Goal: Task Accomplishment & Management: Use online tool/utility

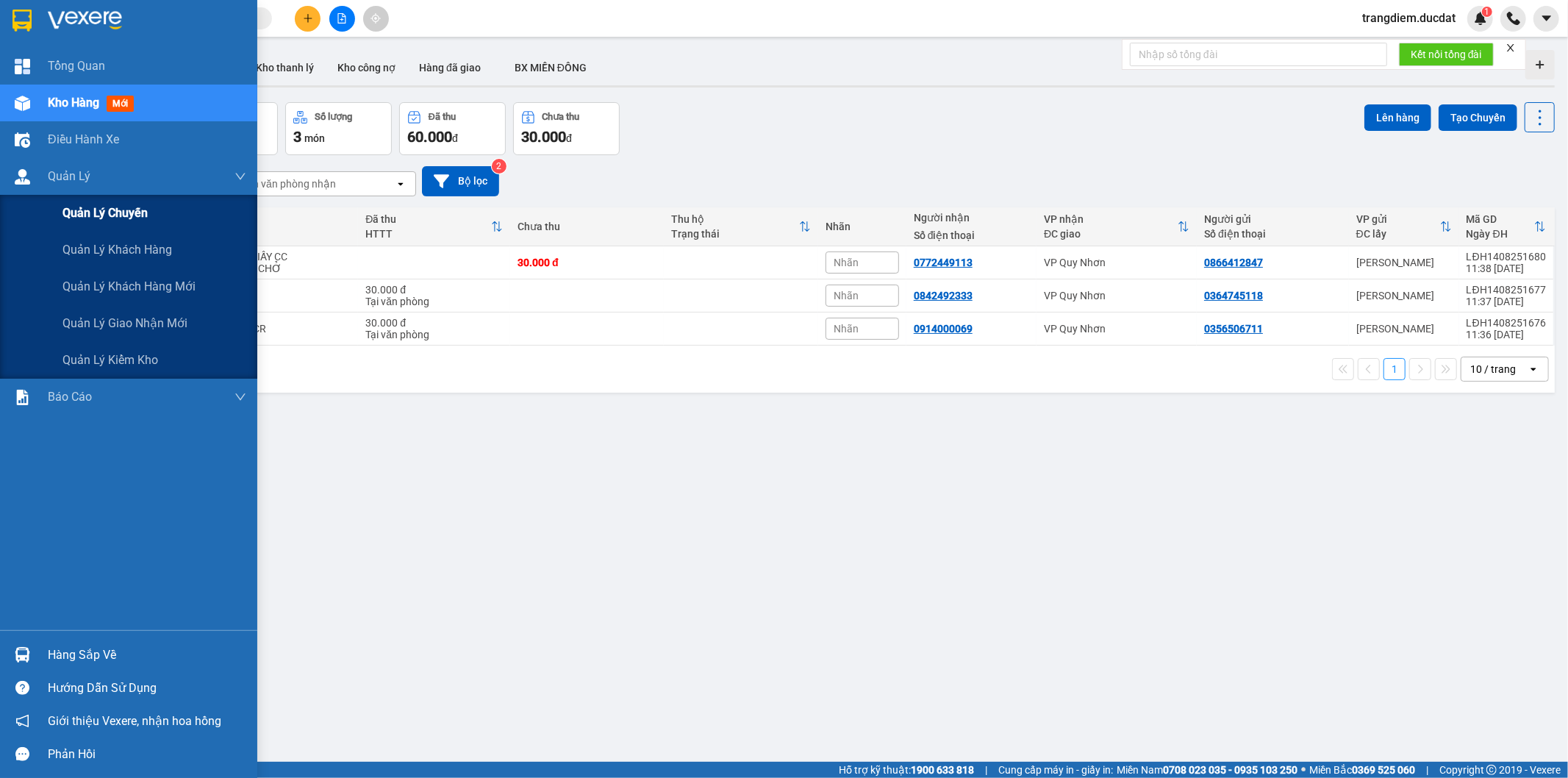
click at [152, 217] on div "Quản lý chuyến" at bounding box center [154, 213] width 184 height 37
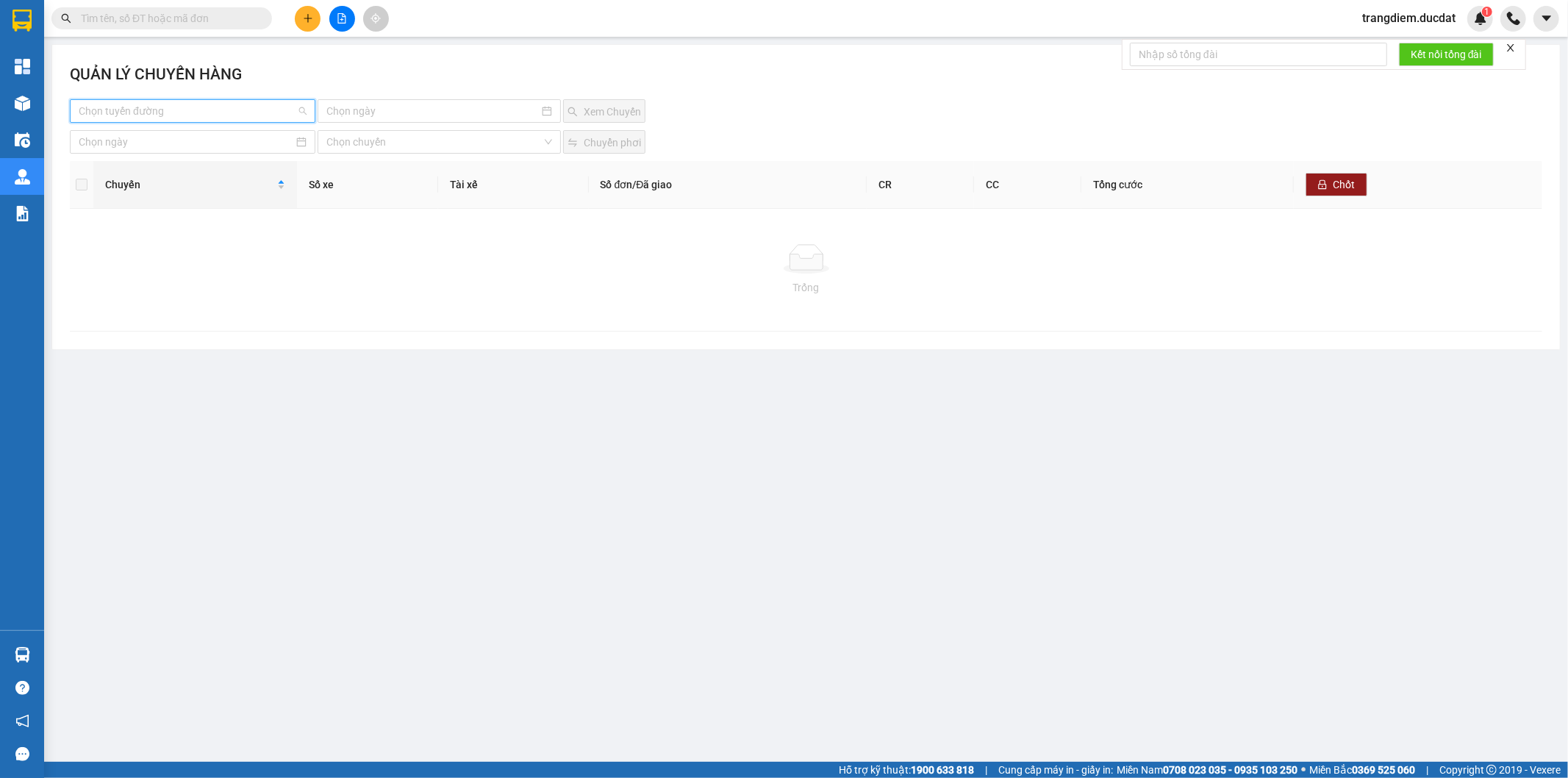
click at [119, 101] on input "search" at bounding box center [187, 111] width 217 height 22
click at [290, 62] on div "QUẢN LÝ CHUYẾN HÀNG" at bounding box center [806, 80] width 1472 height 37
click at [1510, 49] on icon "close" at bounding box center [1510, 48] width 7 height 7
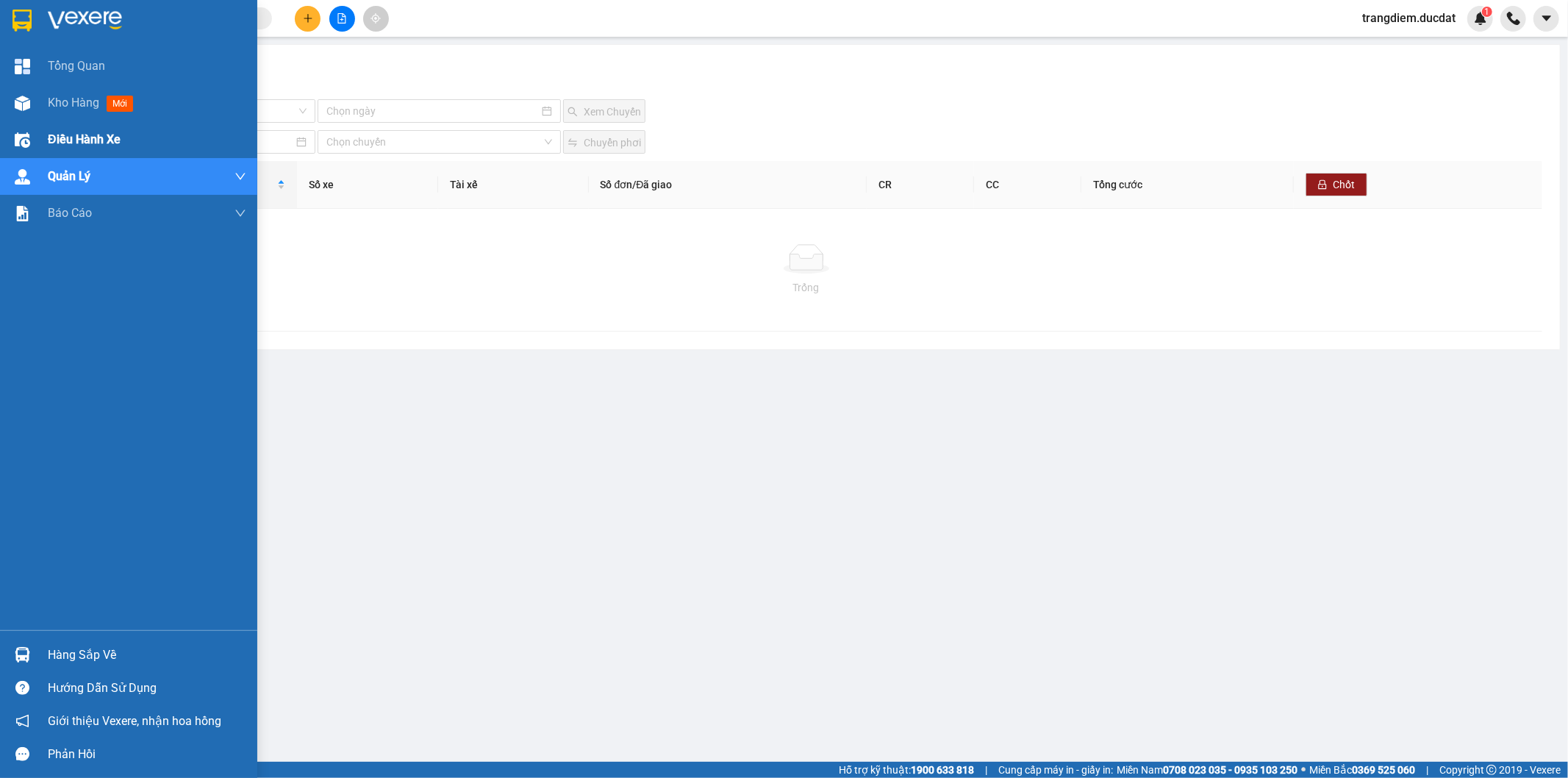
click at [81, 130] on span "Điều hành xe" at bounding box center [83, 139] width 72 height 19
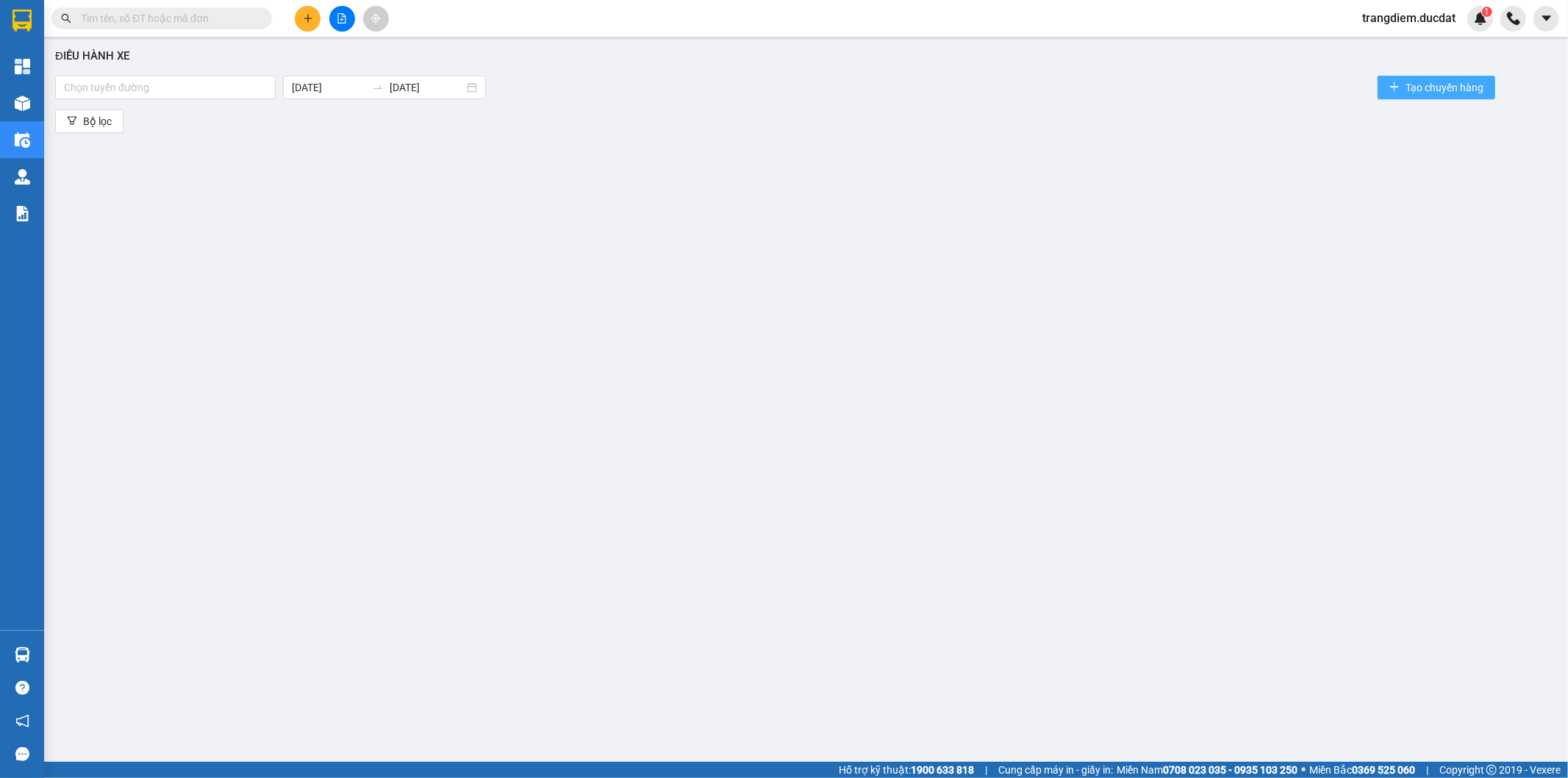
click at [1422, 84] on span "Tạo chuyến hàng" at bounding box center [1444, 87] width 78 height 16
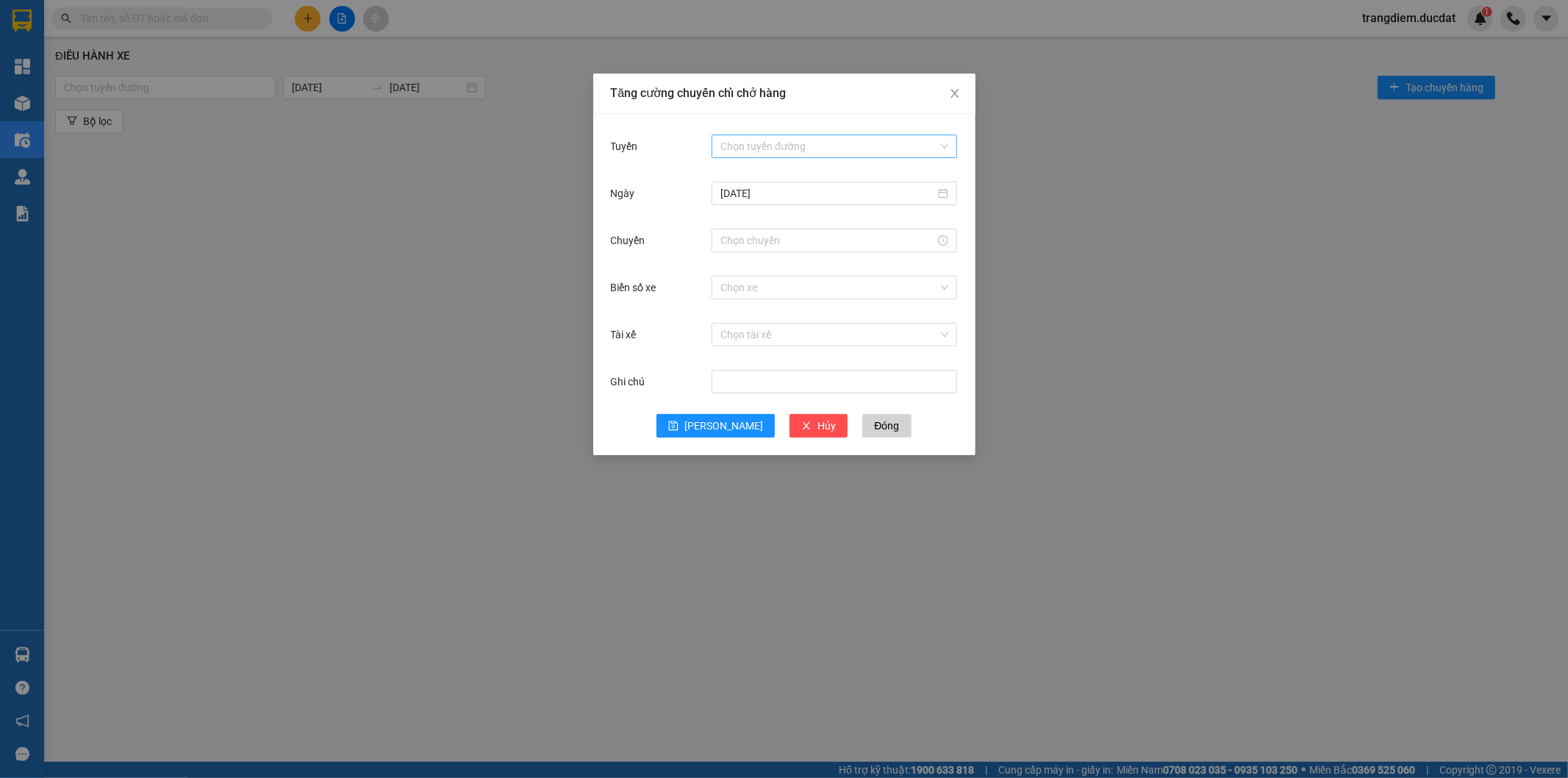
click at [780, 140] on input "Tuyến" at bounding box center [828, 146] width 217 height 22
click at [959, 89] on icon "close" at bounding box center [955, 93] width 12 height 12
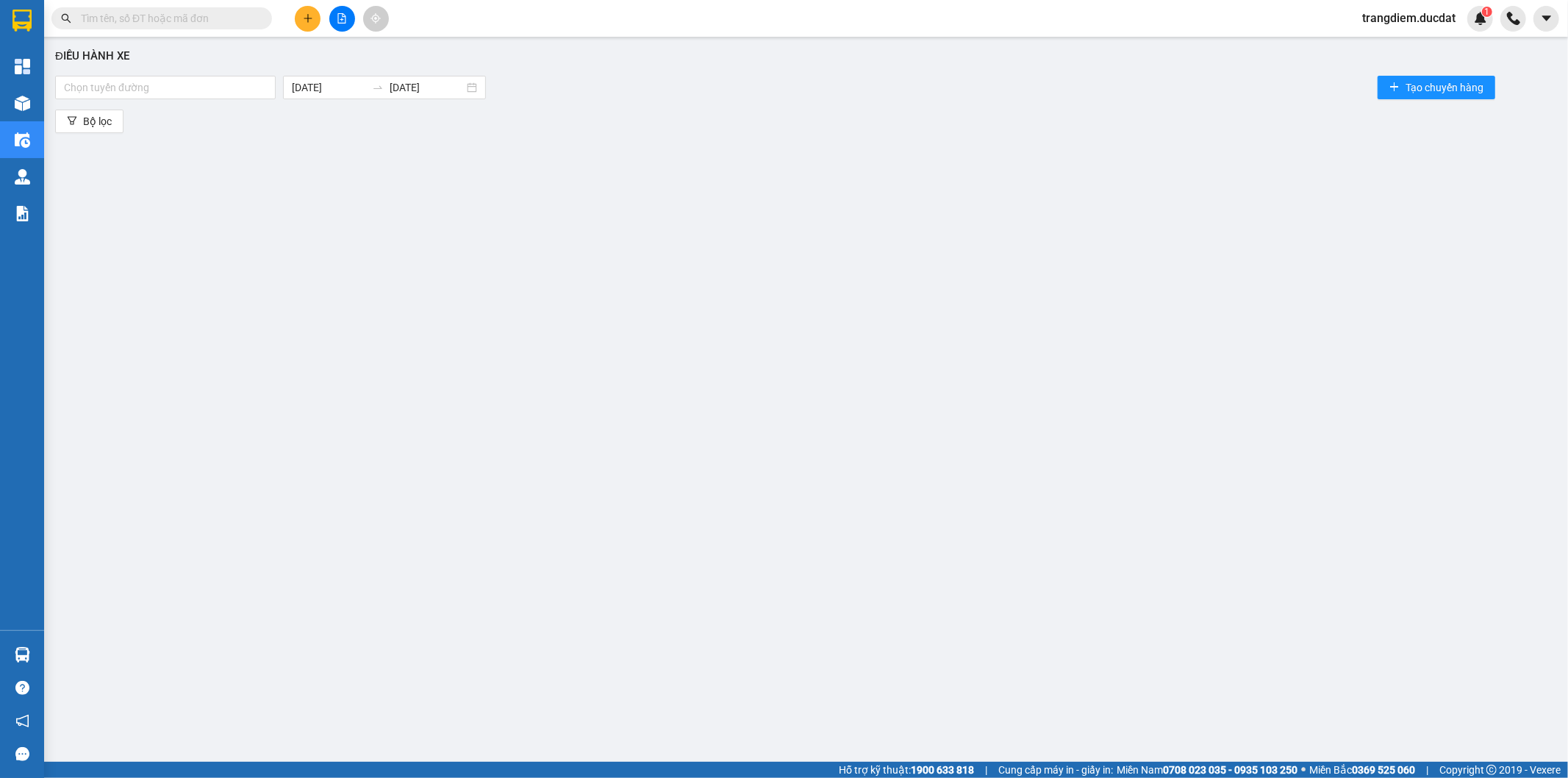
click at [459, 461] on div "Điều hành xe Chọn tuyến đường [DATE] [DATE] Tạo chuyến hàng Bộ lọc" at bounding box center [806, 382] width 1509 height 677
drag, startPoint x: 667, startPoint y: 340, endPoint x: 613, endPoint y: 283, distance: 78.5
click at [663, 329] on div "Điều hành xe Chọn tuyến đường [DATE] [DATE] Tạo chuyến hàng Bộ lọc" at bounding box center [806, 382] width 1509 height 677
click at [1153, 223] on div "Điều hành xe Chọn tuyến đường [DATE] [DATE] Tạo chuyến hàng Bộ lọc" at bounding box center [806, 382] width 1509 height 677
click at [1137, 308] on div "Điều hành xe Chọn tuyến đường [DATE] [DATE] Tạo chuyến hàng Bộ lọc" at bounding box center [806, 382] width 1509 height 677
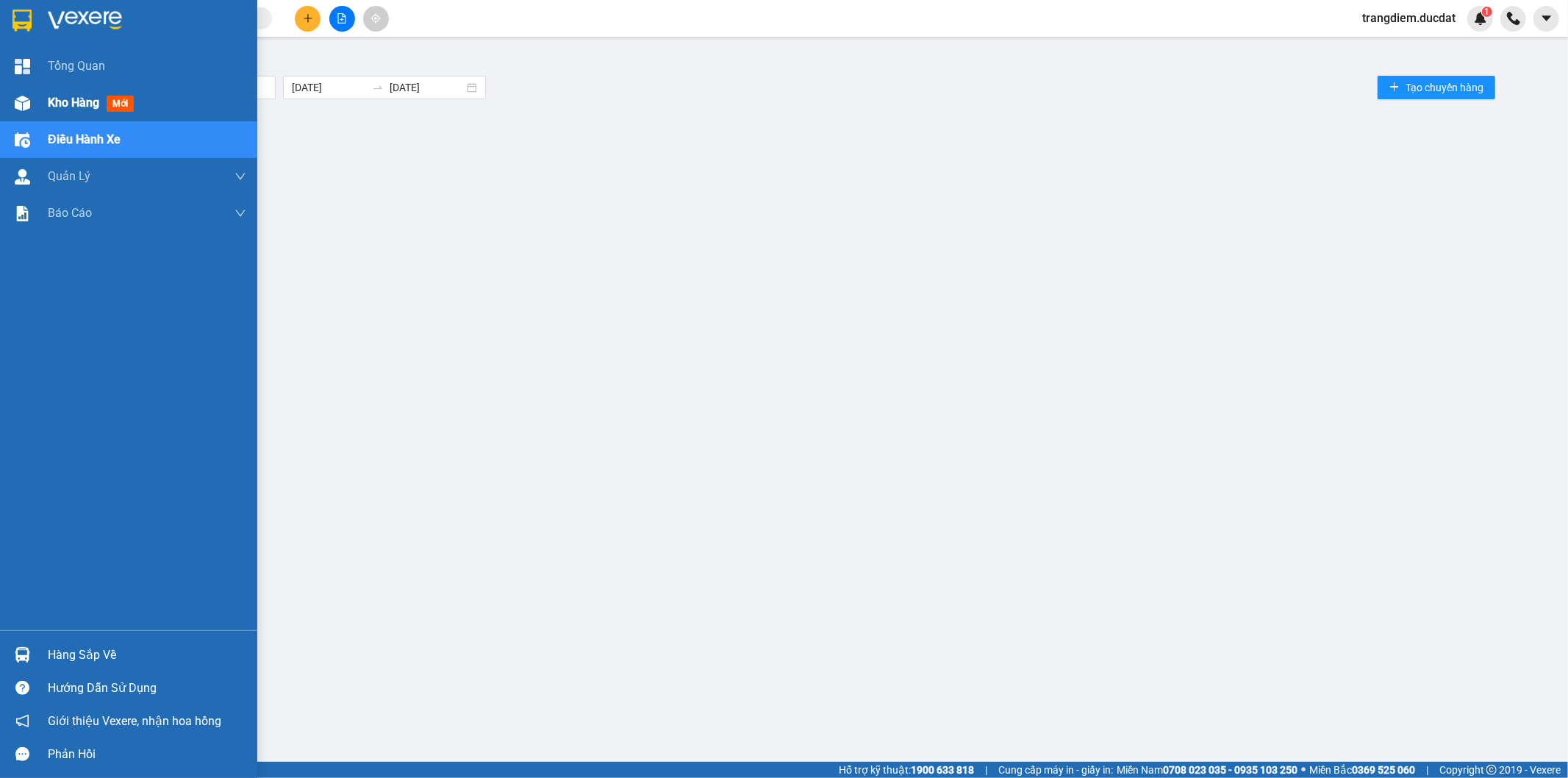
click at [25, 99] on img at bounding box center [23, 104] width 16 height 16
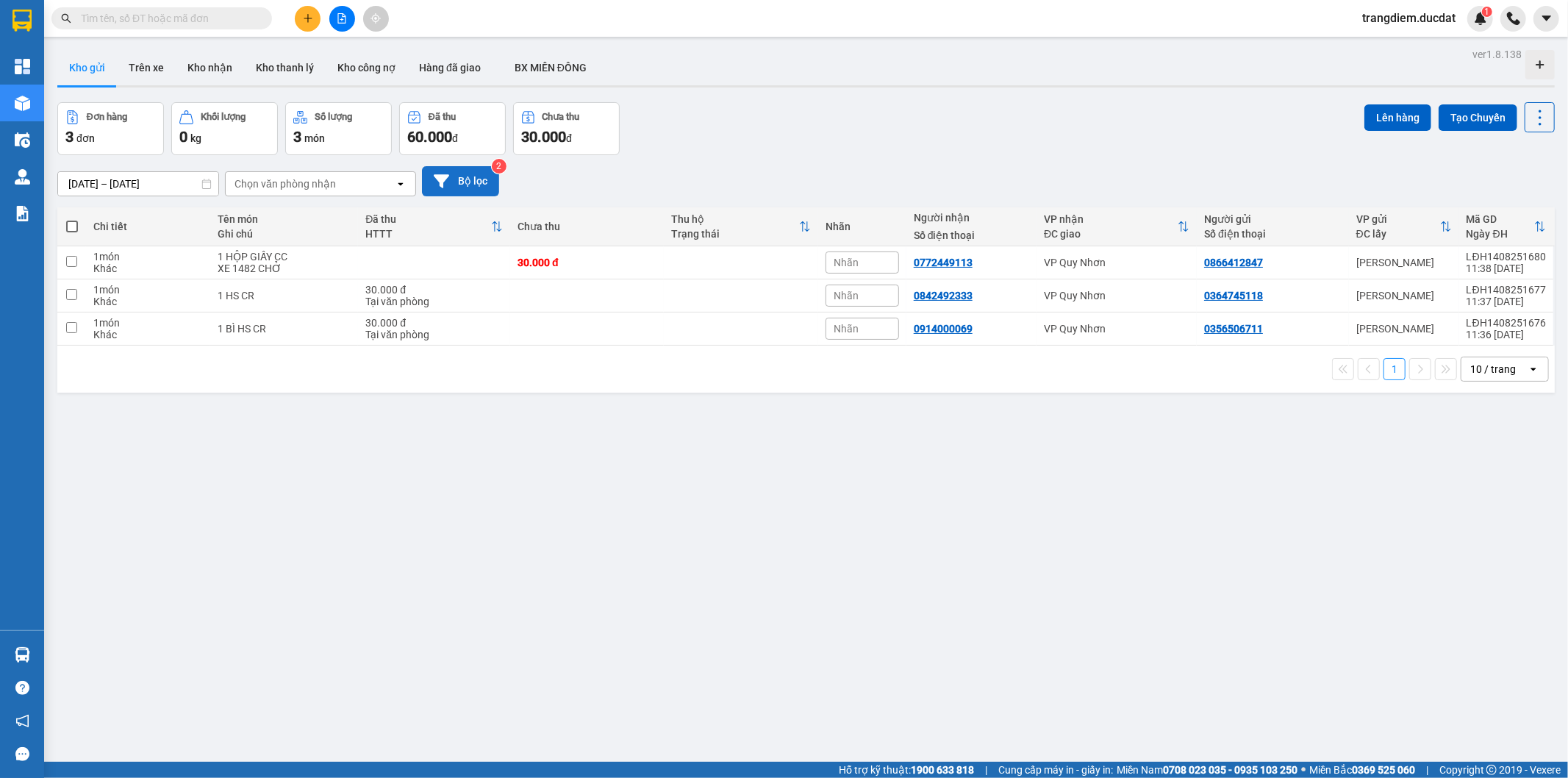
click at [475, 181] on button "Bộ lọc" at bounding box center [460, 181] width 77 height 30
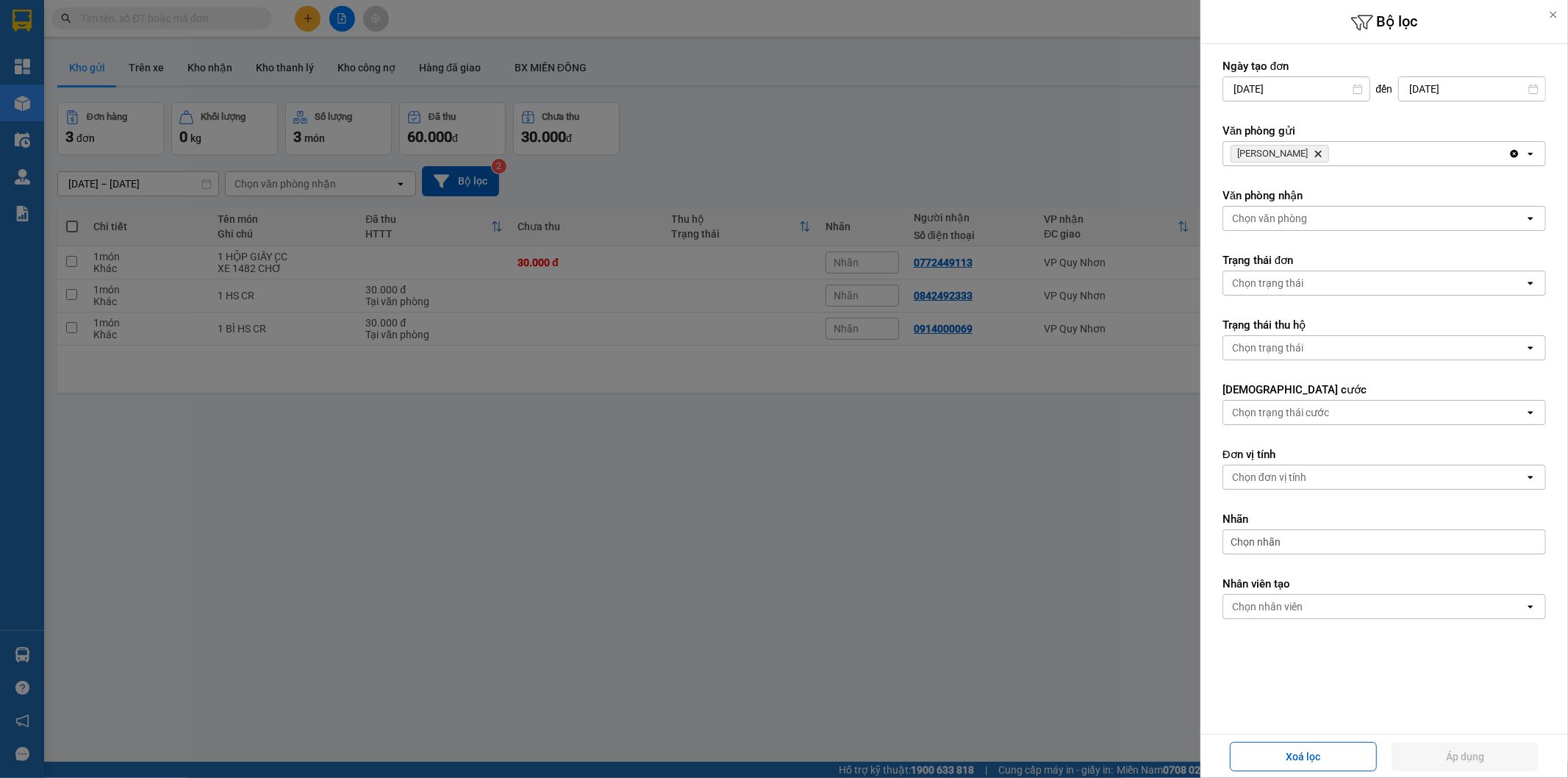
click at [841, 164] on div at bounding box center [784, 389] width 1568 height 778
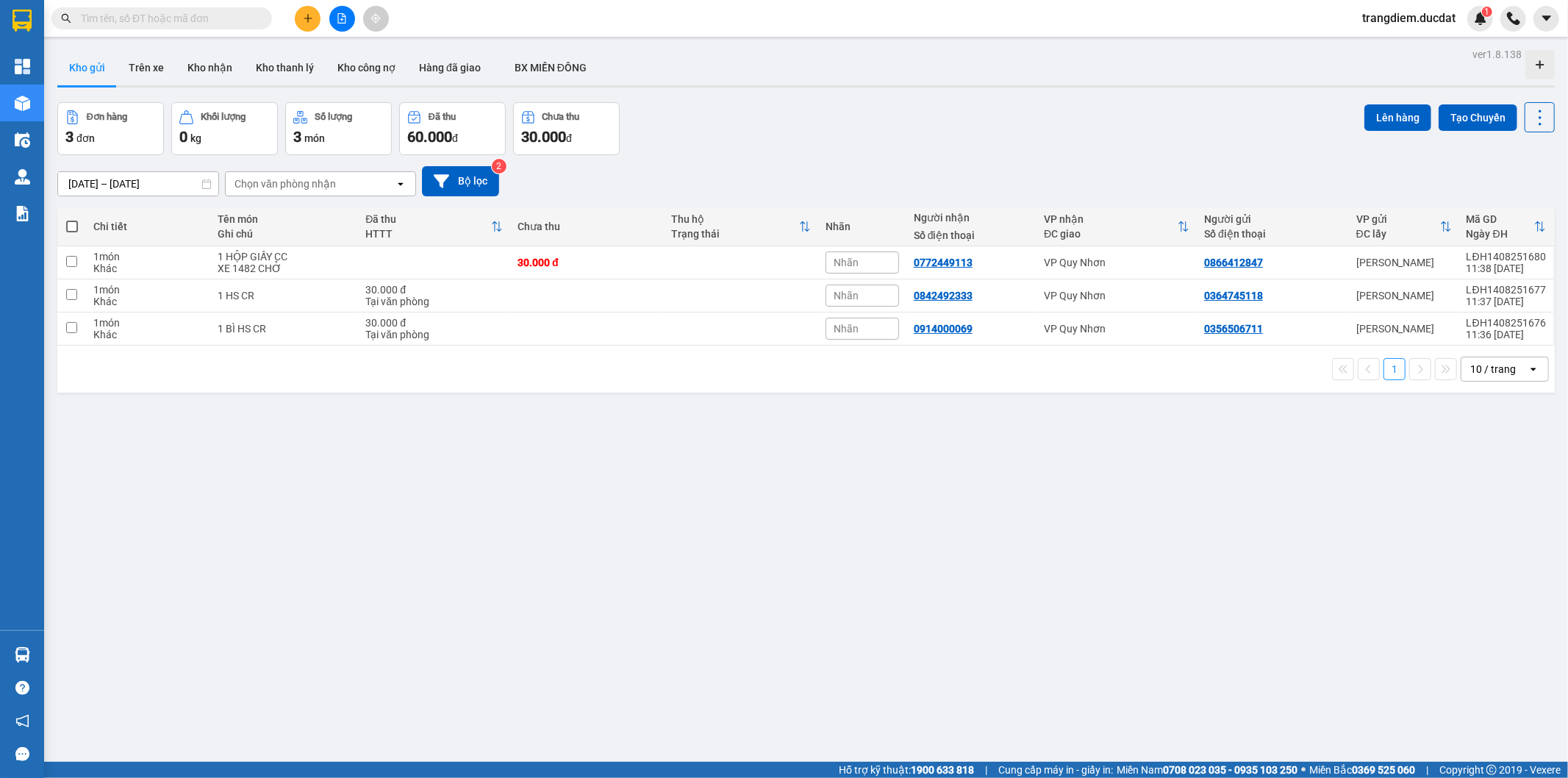
click at [1470, 362] on div "10 / trang" at bounding box center [1492, 369] width 46 height 15
click at [1485, 533] on span "100 / trang" at bounding box center [1486, 533] width 53 height 15
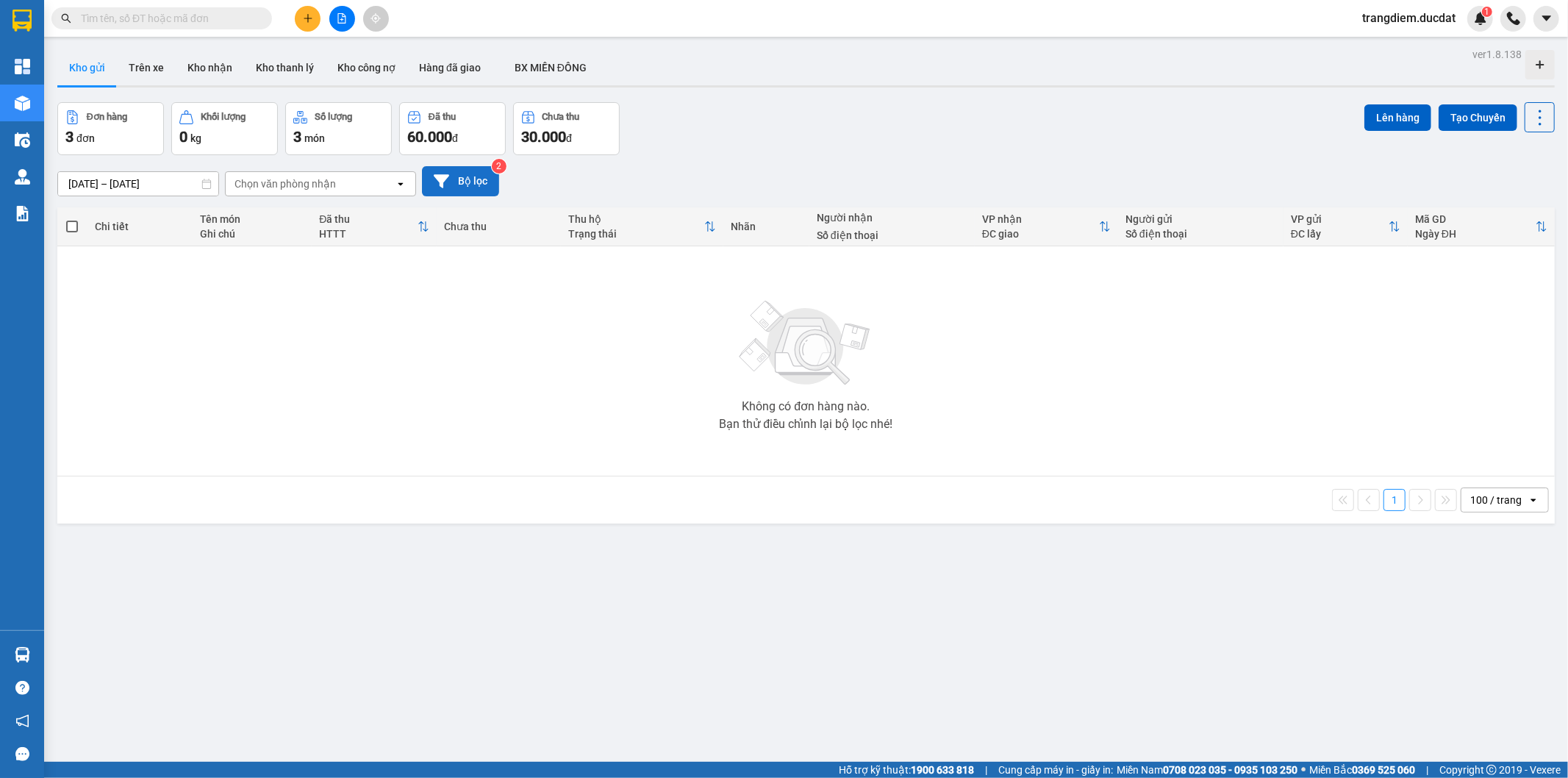
click at [466, 178] on button "Bộ lọc" at bounding box center [460, 181] width 77 height 30
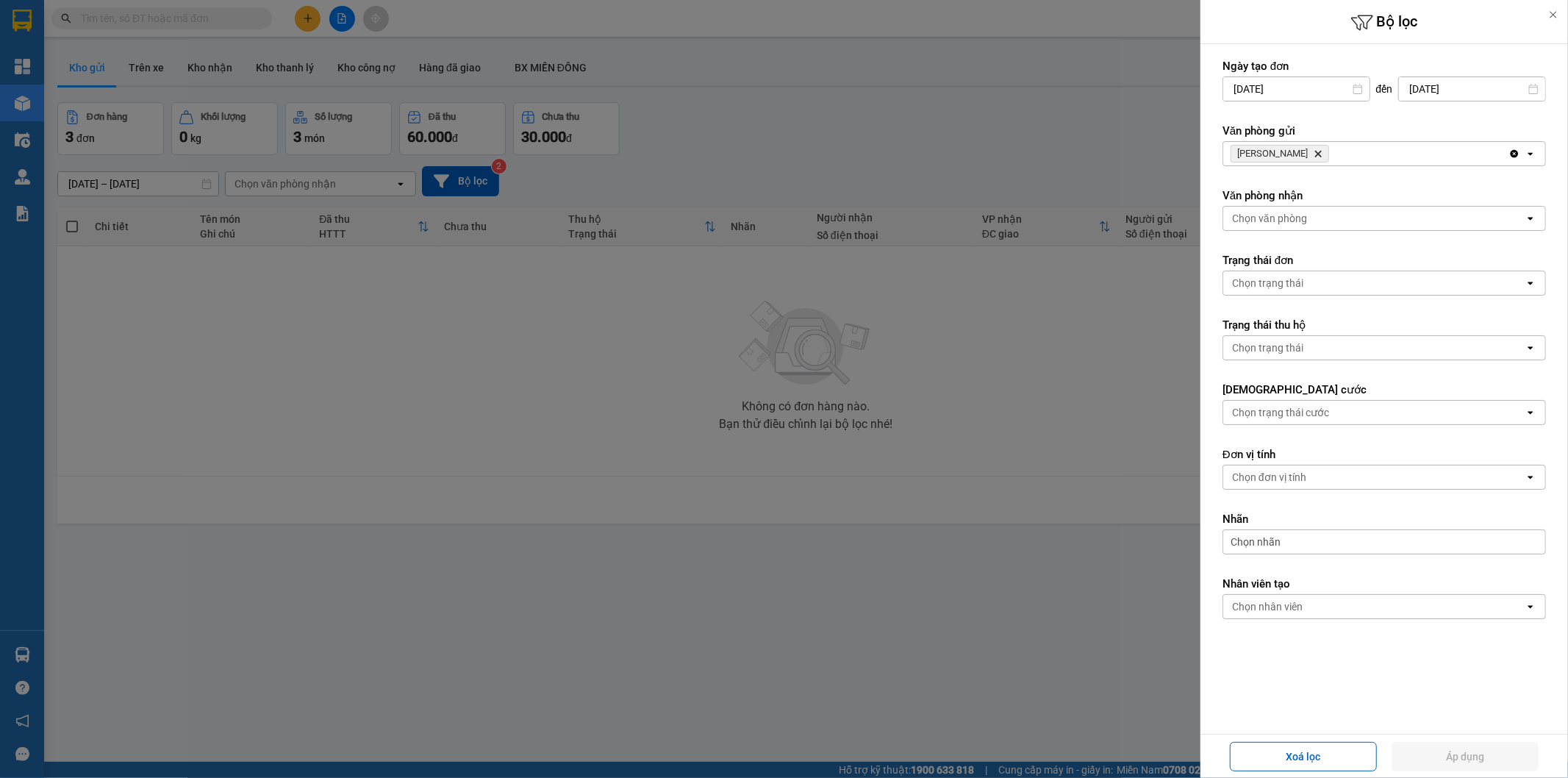
click at [1327, 148] on div "[PERSON_NAME] Hành Delete" at bounding box center [1366, 153] width 285 height 23
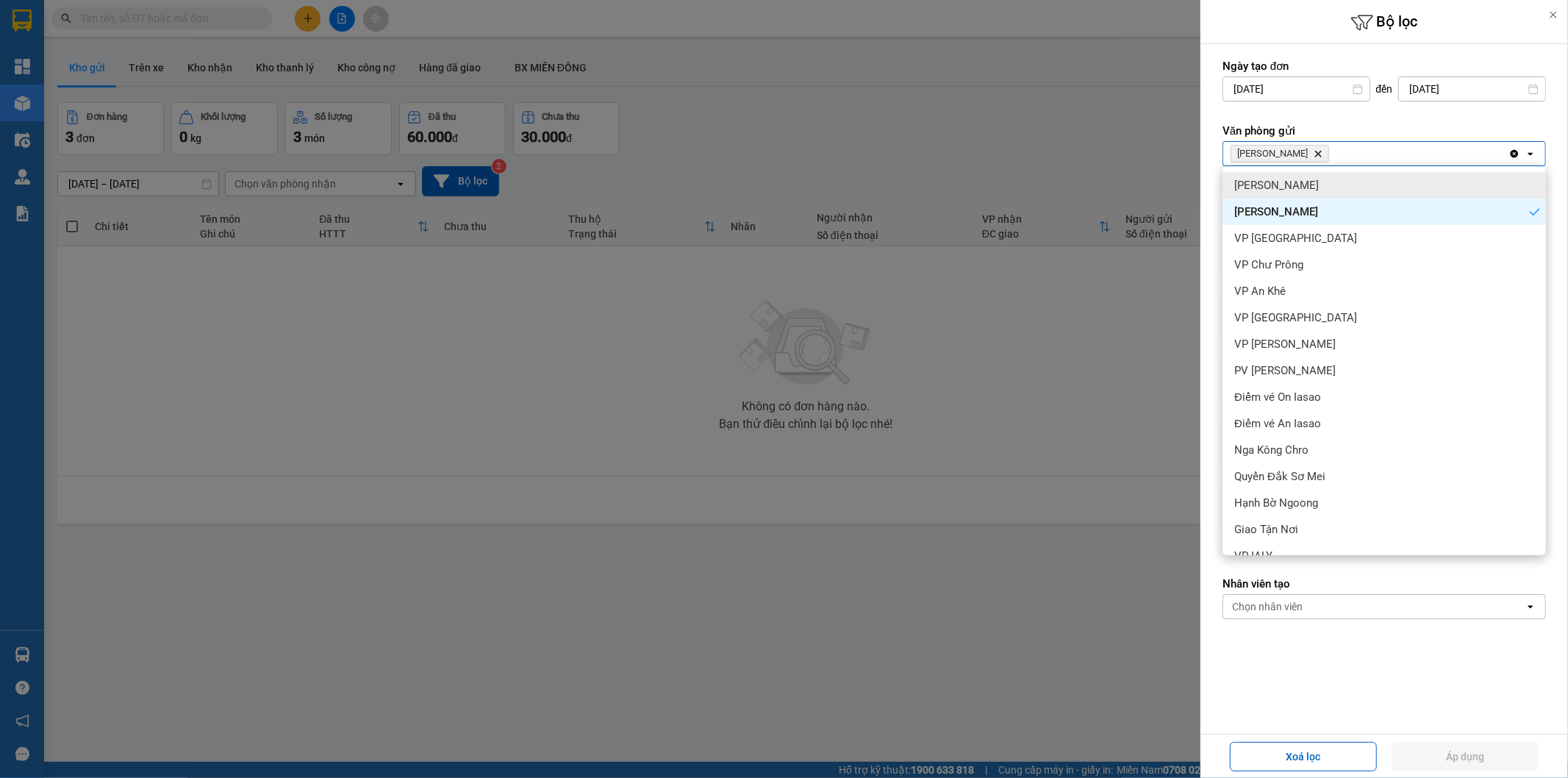
click at [1295, 188] on span "[PERSON_NAME]" at bounding box center [1276, 185] width 85 height 15
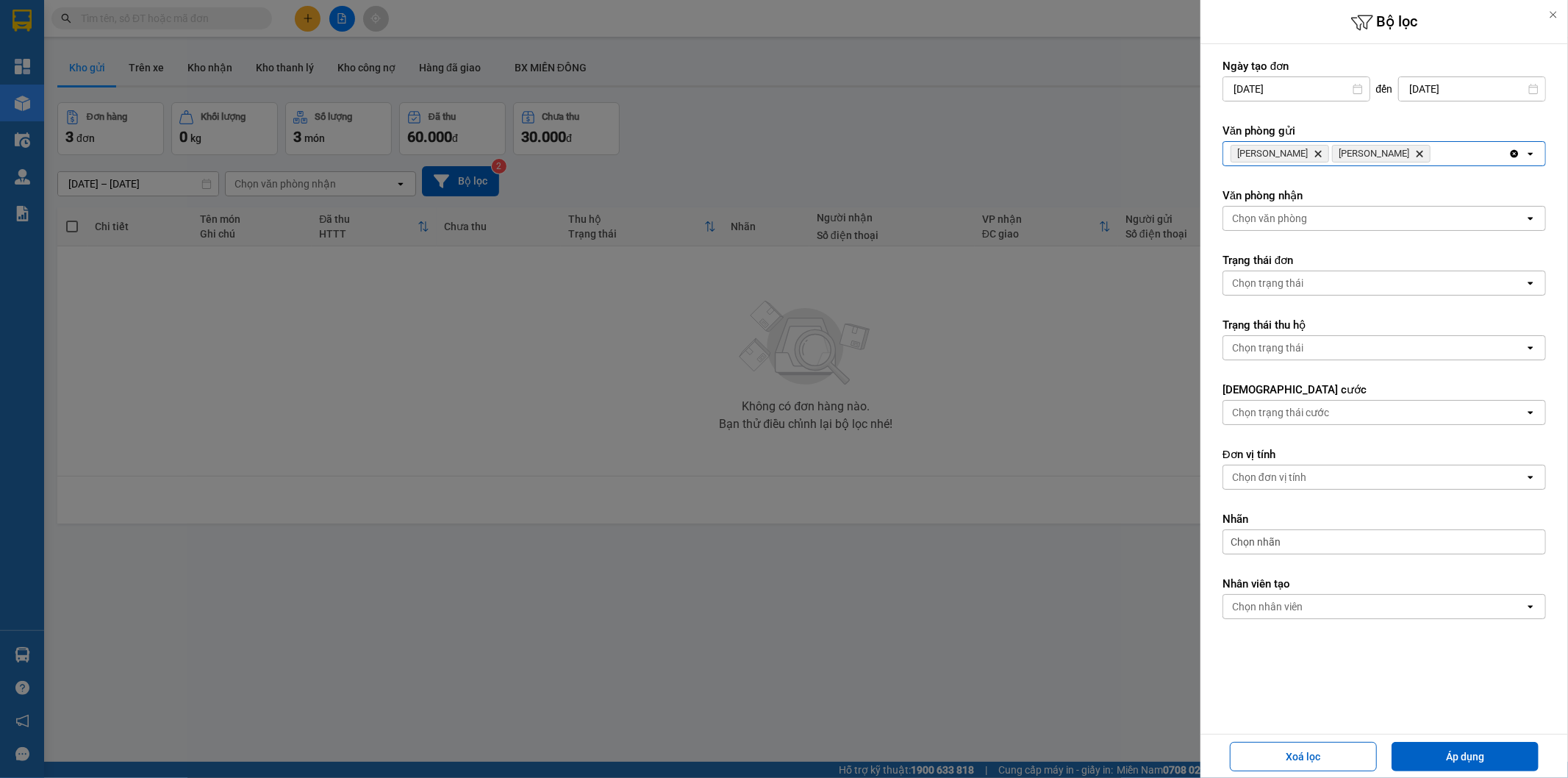
click at [1317, 209] on div "Chọn văn phòng" at bounding box center [1373, 218] width 301 height 23
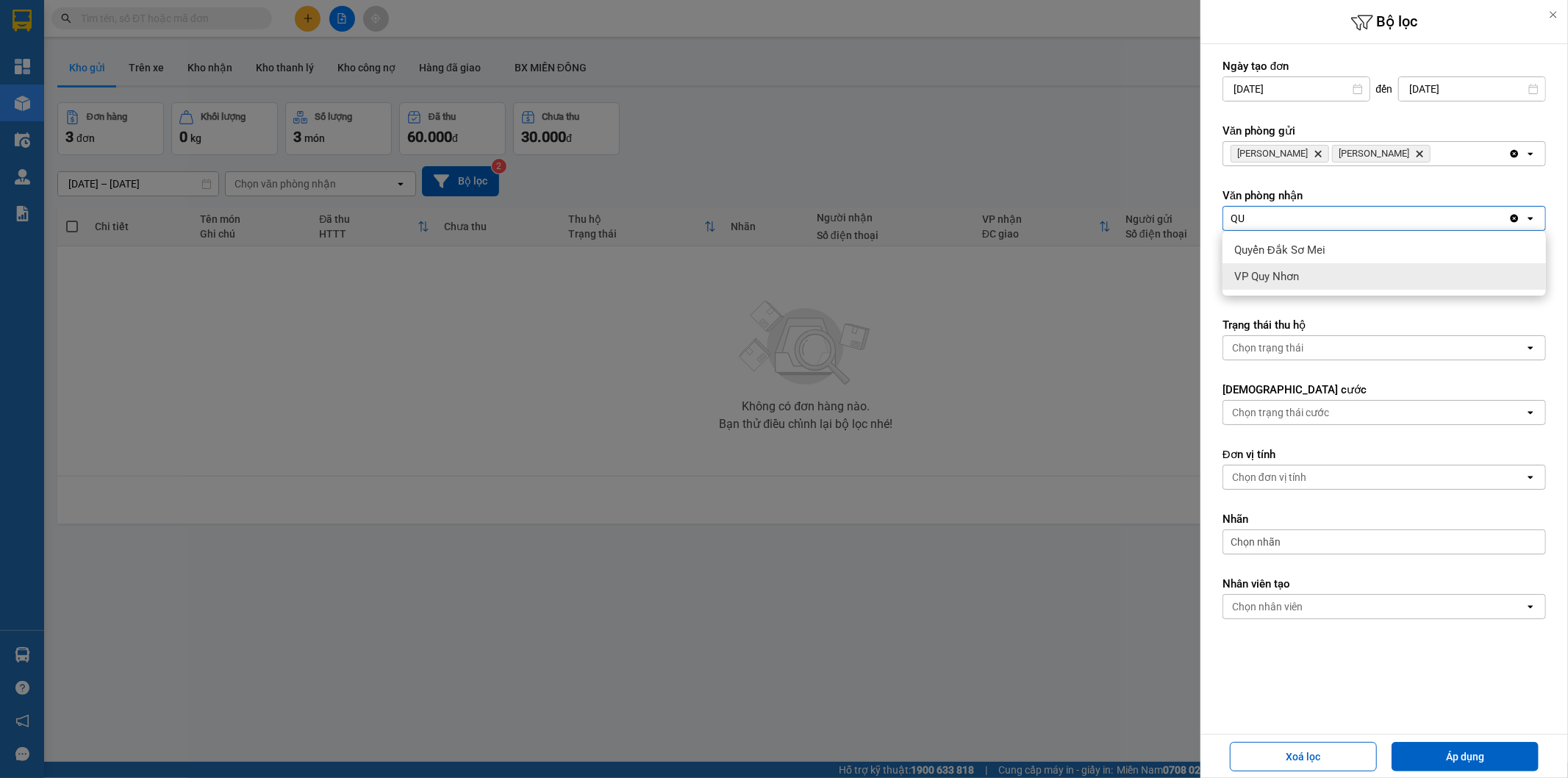
type input "QU"
click at [1337, 273] on div "VP Quy Nhơn" at bounding box center [1383, 276] width 323 height 26
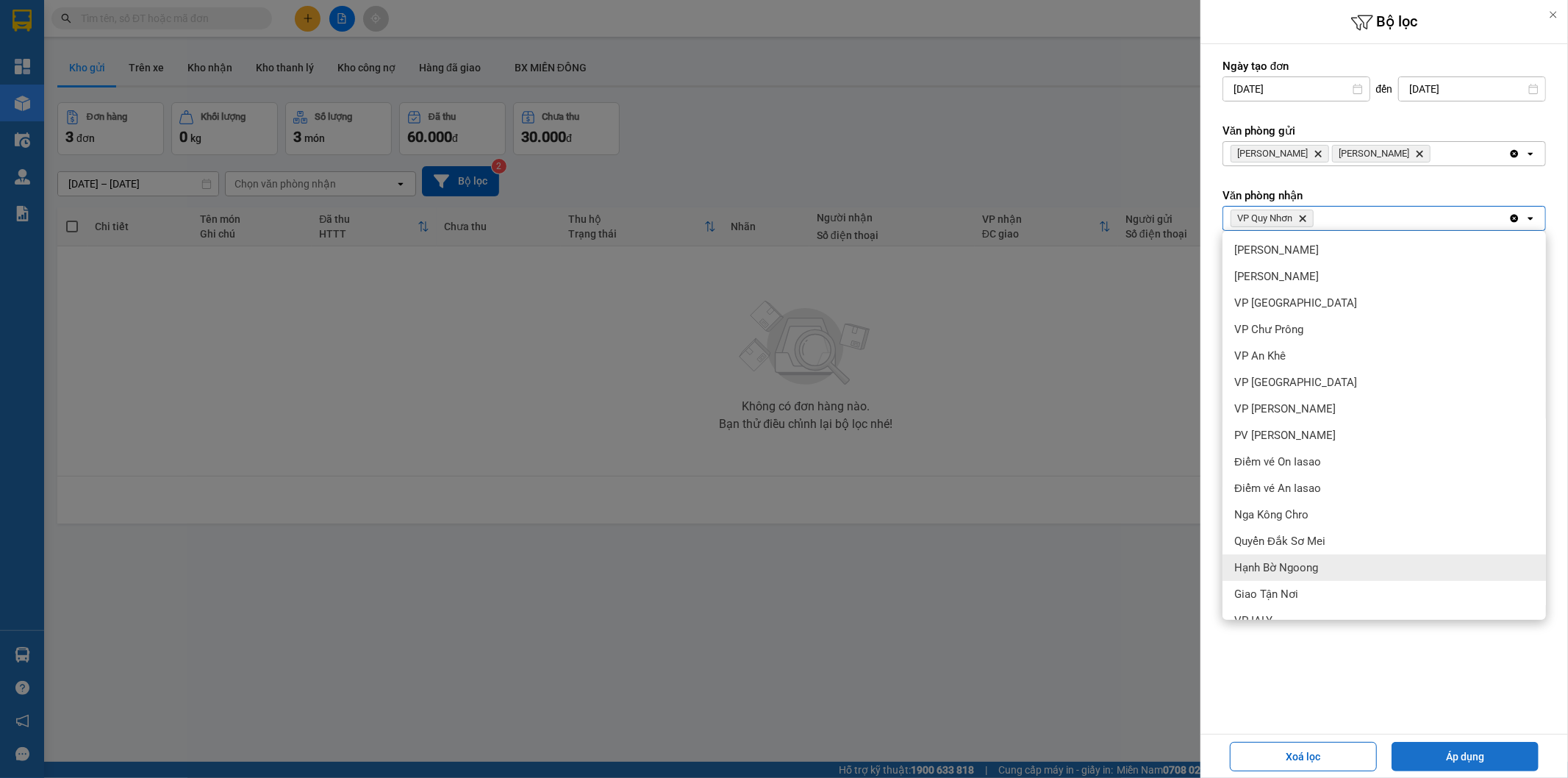
click at [1468, 752] on button "Áp dụng" at bounding box center [1464, 757] width 147 height 30
